Goal: Check status: Check status

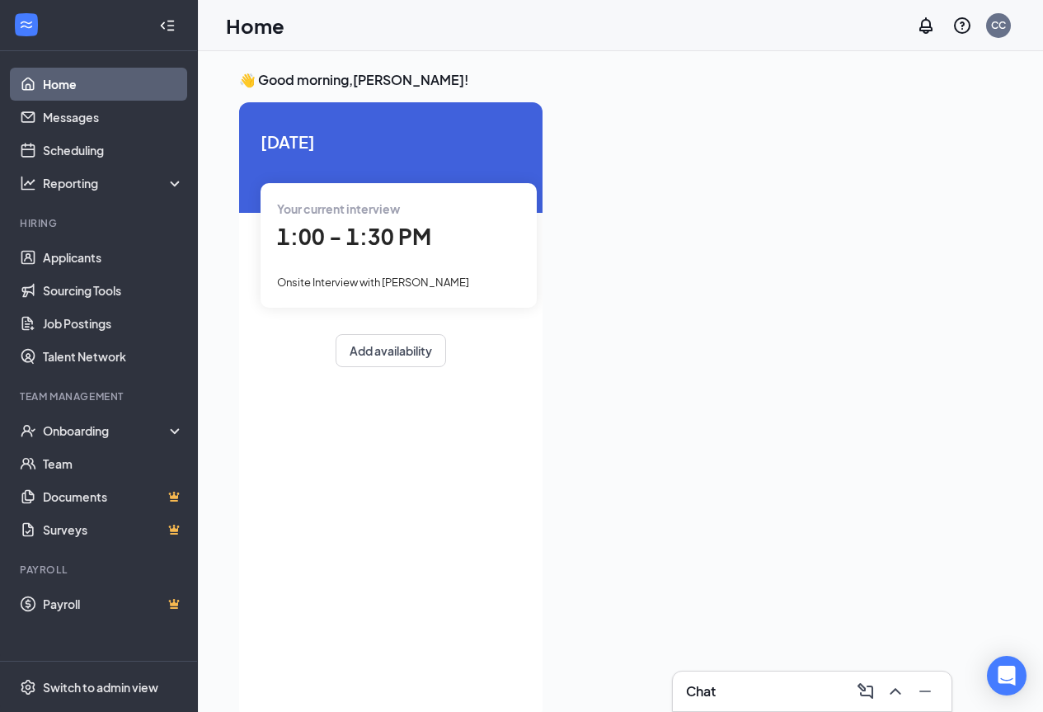
click at [350, 230] on span "1:00 - 1:30 PM" at bounding box center [354, 236] width 154 height 27
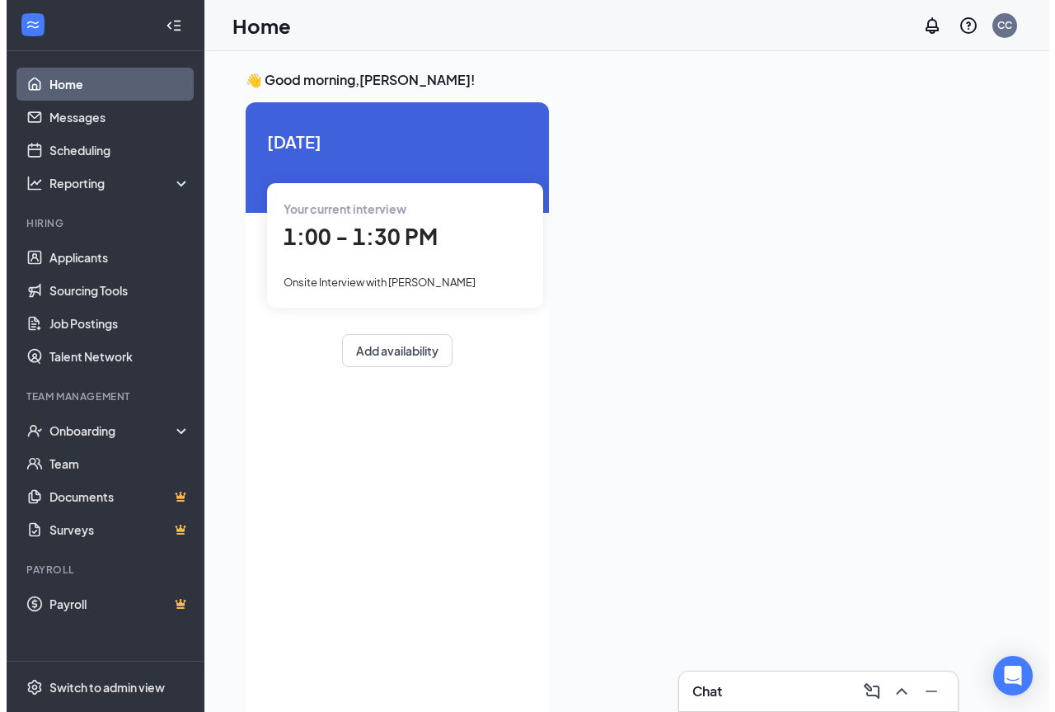
scroll to position [7, 0]
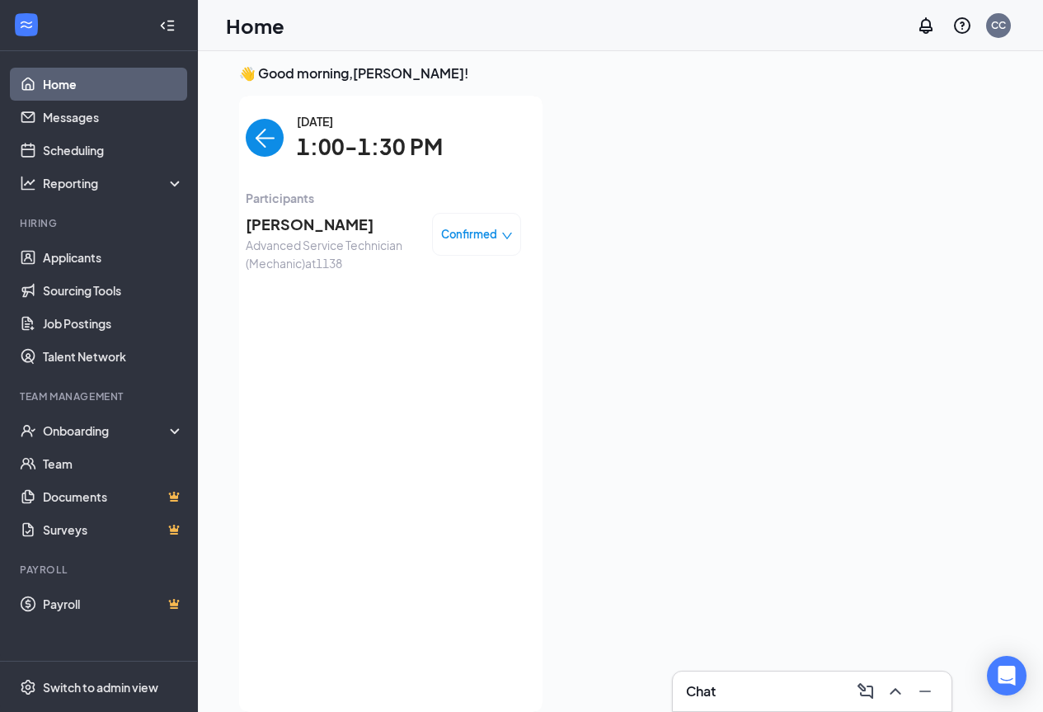
click at [303, 225] on span "[PERSON_NAME]" at bounding box center [332, 224] width 173 height 23
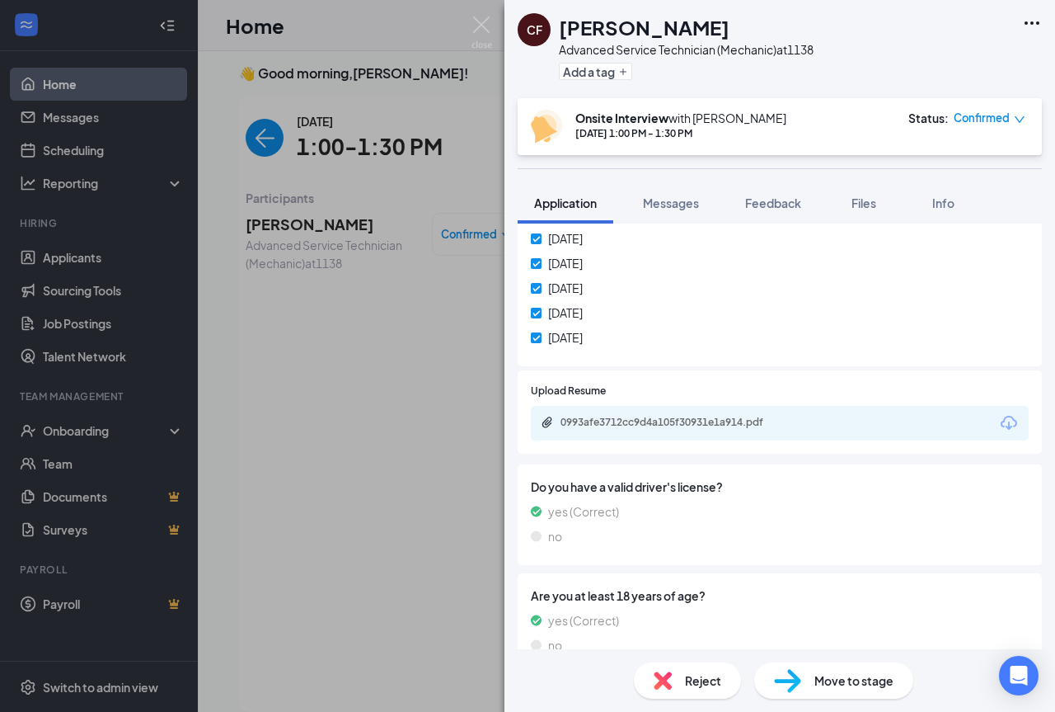
scroll to position [615, 0]
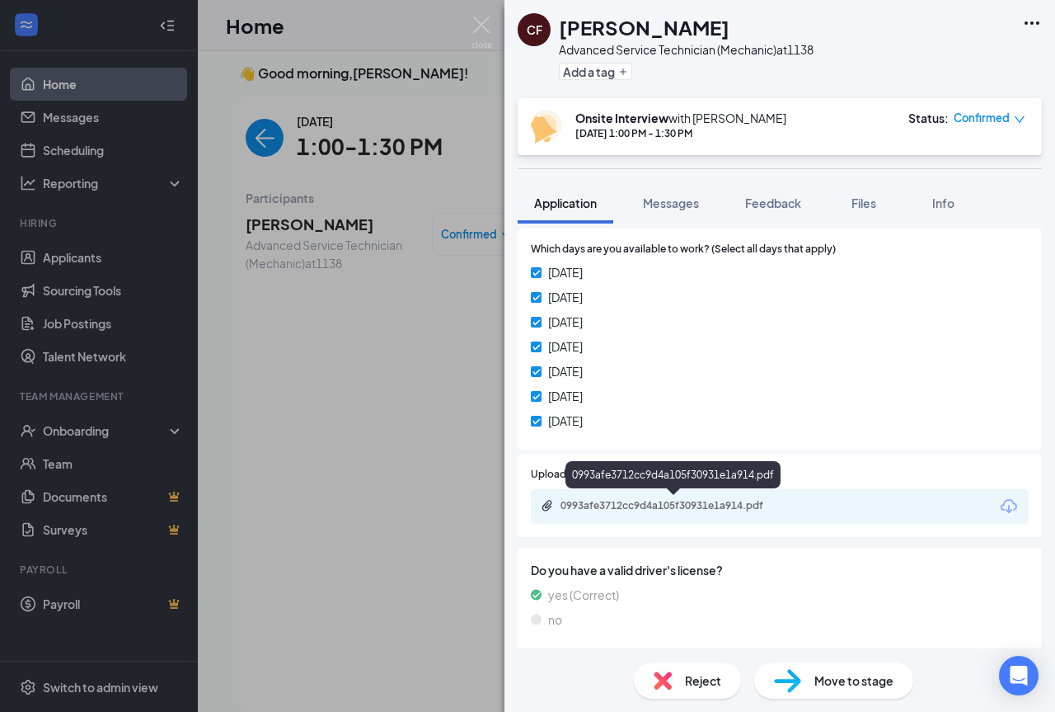
click at [670, 505] on div "0993afe3712cc9d4a105f30931e1a914.pdf" at bounding box center [676, 505] width 231 height 13
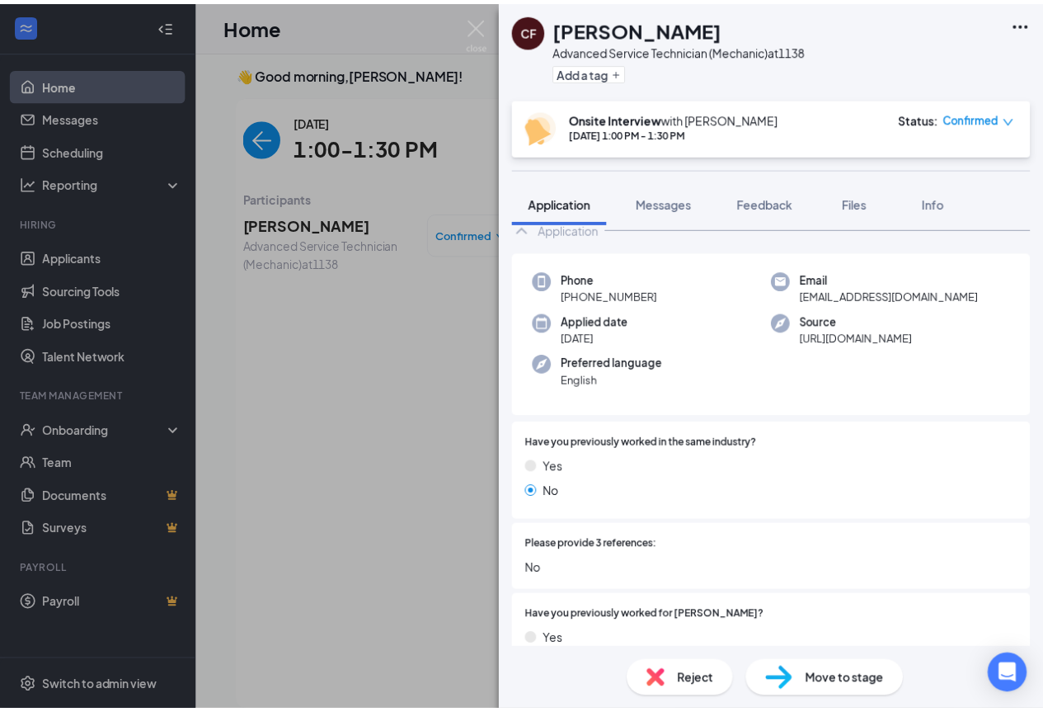
scroll to position [0, 0]
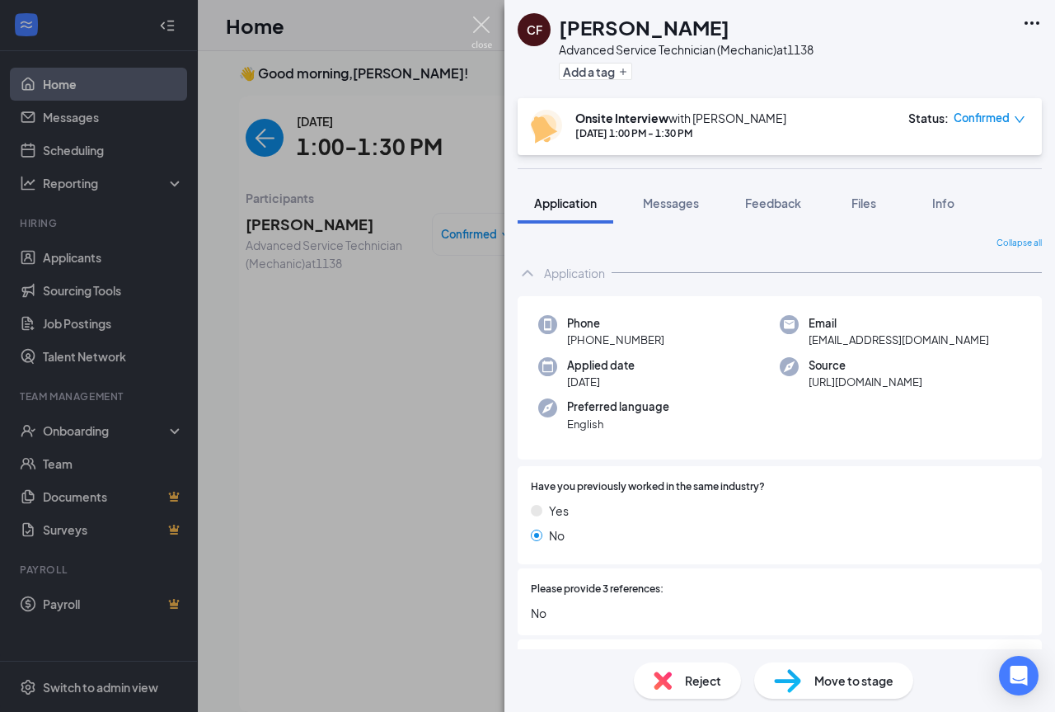
click at [472, 21] on img at bounding box center [482, 32] width 21 height 32
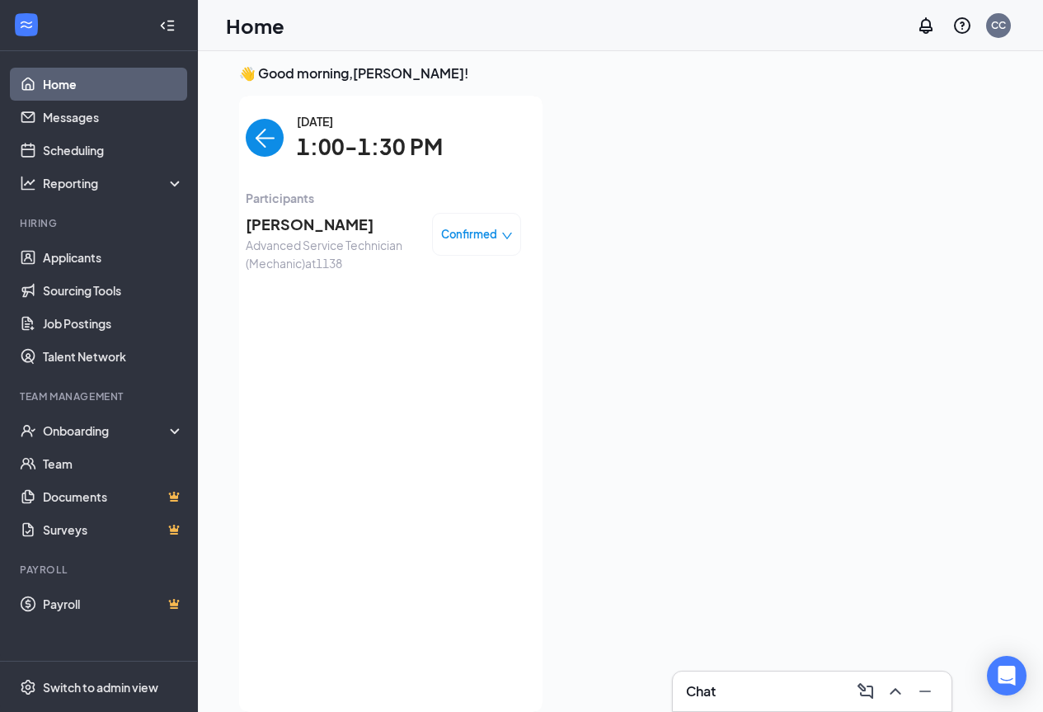
click at [272, 136] on img "back-button" at bounding box center [265, 138] width 38 height 38
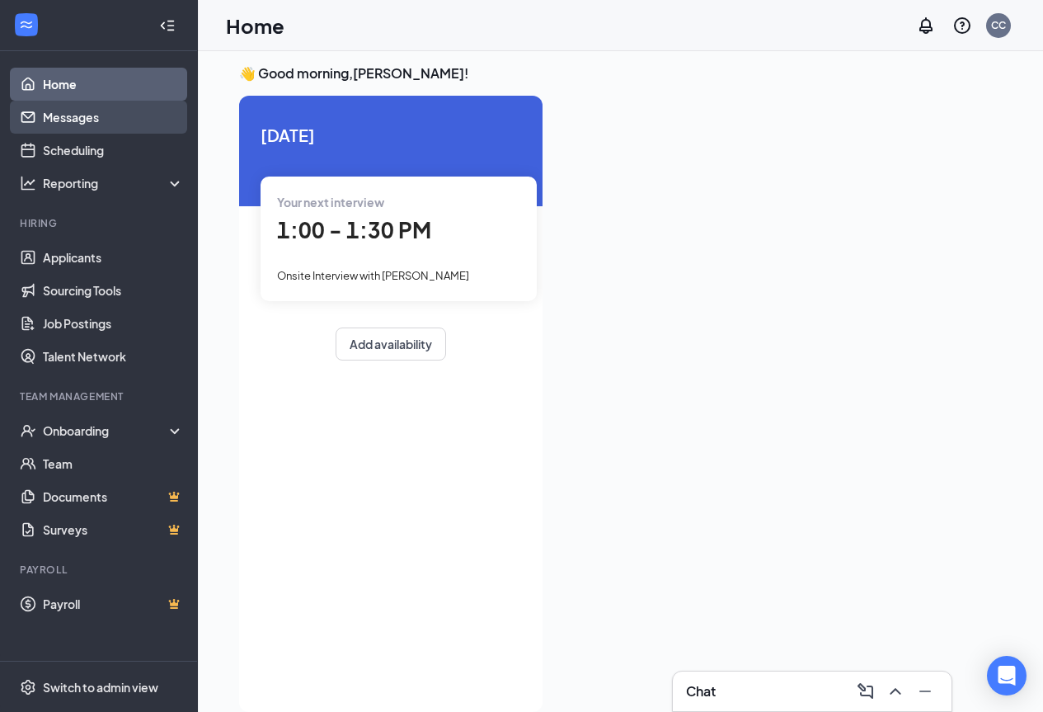
click at [55, 117] on link "Messages" at bounding box center [113, 117] width 141 height 33
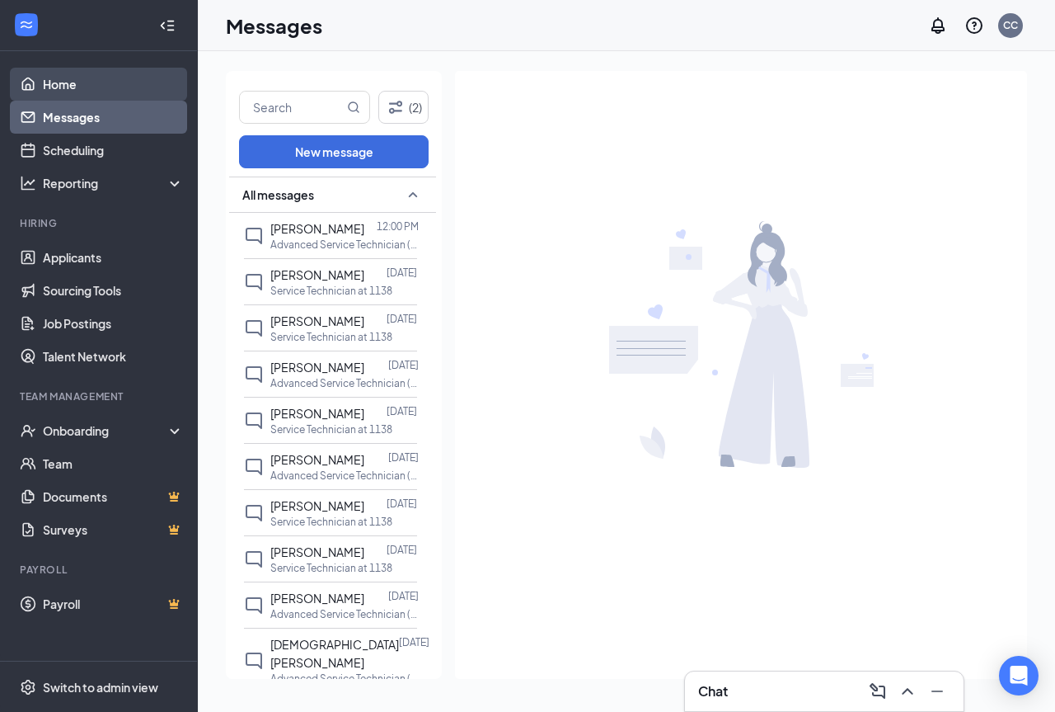
click at [141, 89] on link "Home" at bounding box center [113, 84] width 141 height 33
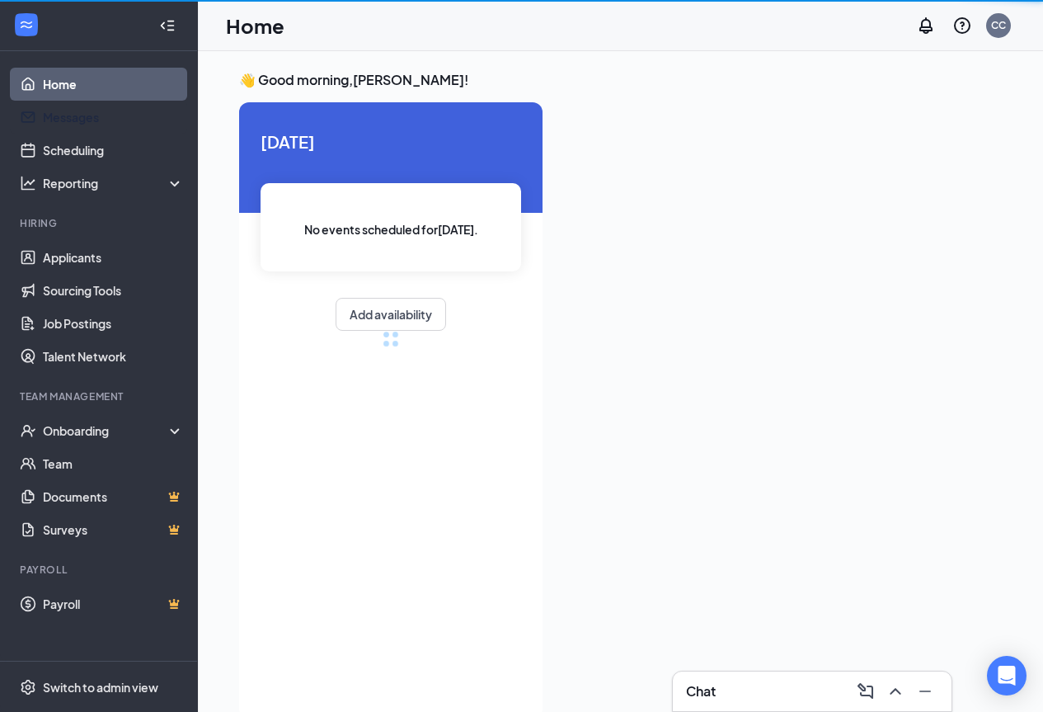
click at [116, 90] on link "Home" at bounding box center [113, 84] width 141 height 33
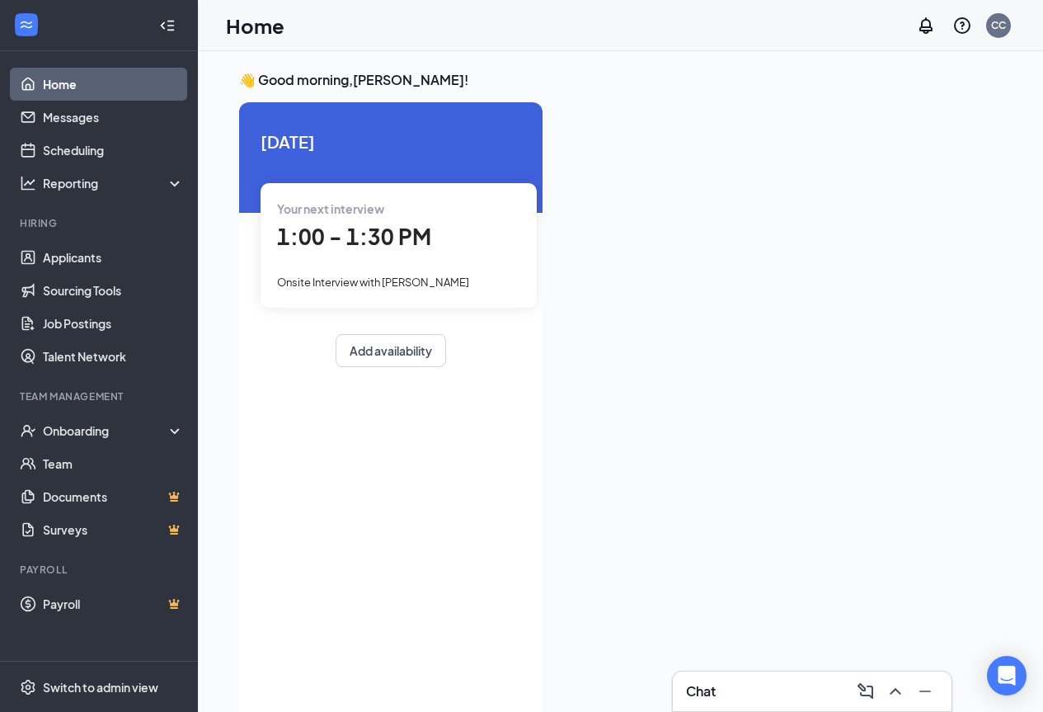
drag, startPoint x: 403, startPoint y: 246, endPoint x: 492, endPoint y: 247, distance: 89.1
click at [411, 246] on span "1:00 - 1:30 PM" at bounding box center [354, 236] width 154 height 27
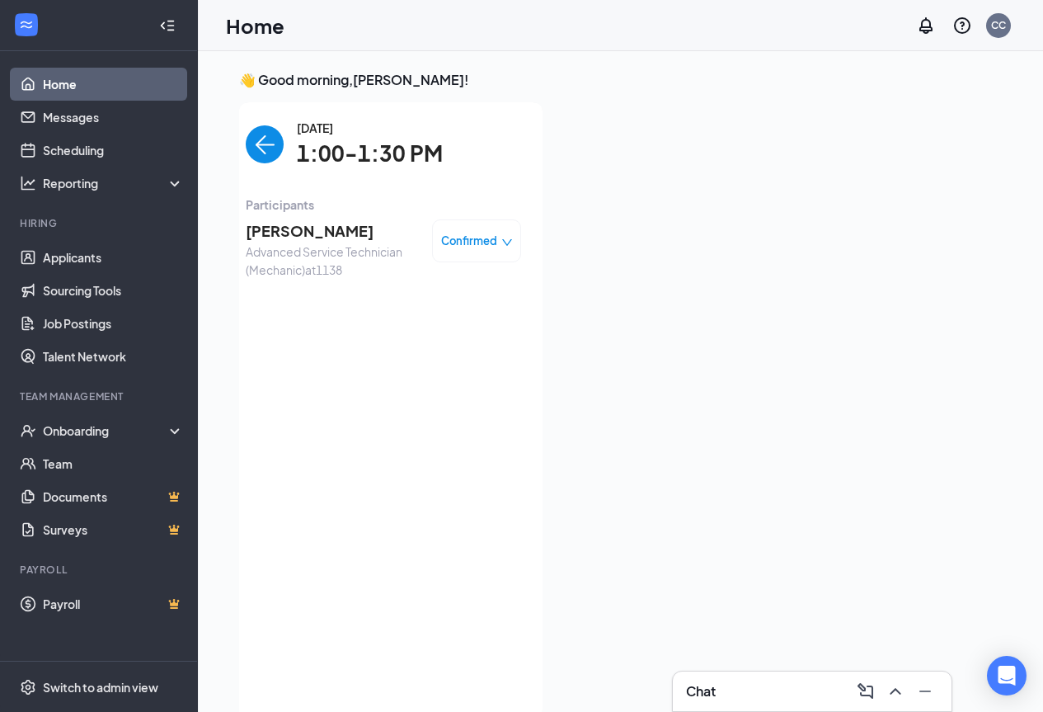
scroll to position [7, 0]
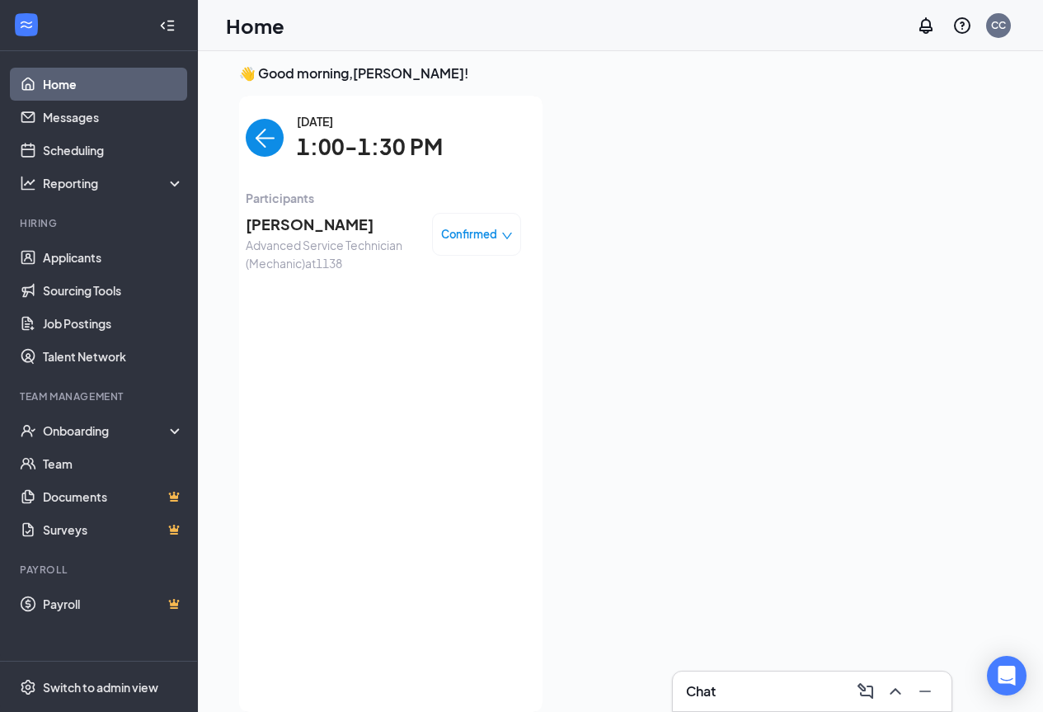
click at [275, 129] on img "back-button" at bounding box center [265, 138] width 38 height 38
